Goal: Navigation & Orientation: Find specific page/section

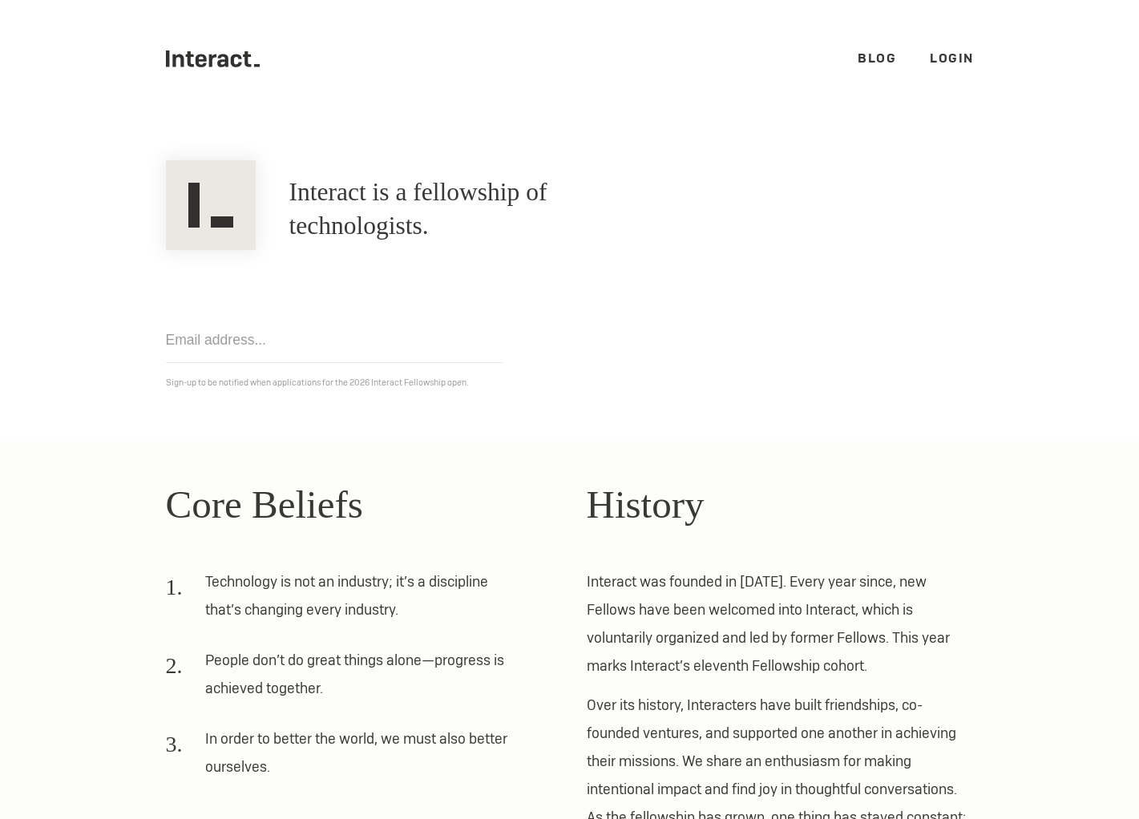
click at [229, 67] on ul ".cls-1{fill:#33312f;} interact-brand-logotype-black Blog Login" at bounding box center [570, 59] width 808 height 118
click at [255, 61] on ul ".cls-1{fill:#33312f;} interact-brand-logotype-black Blog Login" at bounding box center [570, 59] width 808 height 118
click at [249, 62] on icon ".cls-1{fill:#33312f;} interact-brand-logotype-black" at bounding box center [213, 59] width 95 height 17
click at [879, 68] on ul ".cls-1{fill:#33312f;} interact-brand-logotype-black Blog Login" at bounding box center [570, 59] width 808 height 118
click at [879, 64] on link "Blog" at bounding box center [877, 58] width 38 height 17
